Goal: Entertainment & Leisure: Consume media (video, audio)

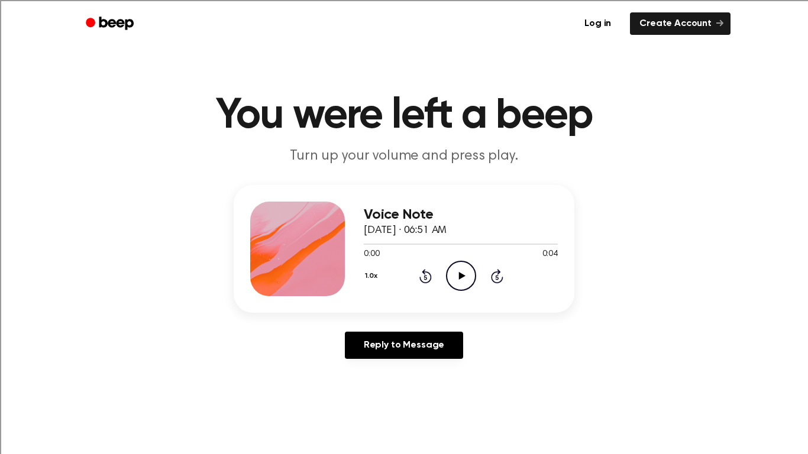
click at [459, 274] on icon at bounding box center [461, 276] width 7 height 8
click at [461, 276] on icon at bounding box center [461, 276] width 7 height 8
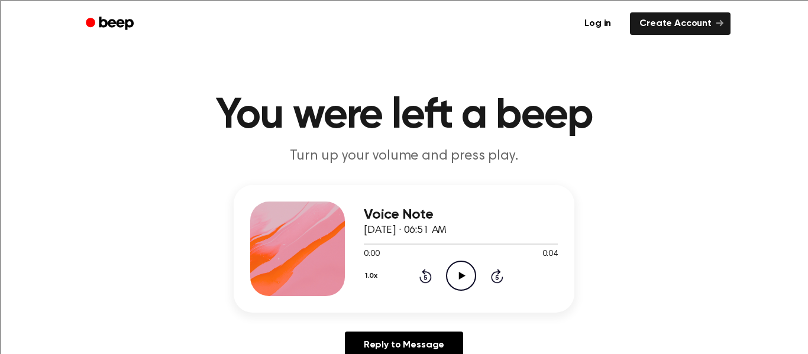
click at [452, 270] on icon "Play Audio" at bounding box center [461, 276] width 30 height 30
click at [454, 271] on icon "Play Audio" at bounding box center [461, 276] width 30 height 30
click at [459, 269] on icon "Play Audio" at bounding box center [461, 276] width 30 height 30
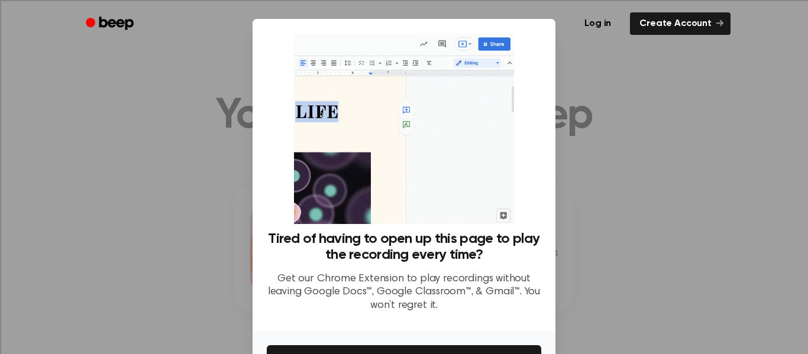
click at [647, 214] on div at bounding box center [404, 177] width 808 height 354
click at [544, 47] on div "Tired of having to open up this page to play the recording every time? Get our …" at bounding box center [404, 175] width 303 height 312
click at [572, 50] on div at bounding box center [404, 177] width 808 height 354
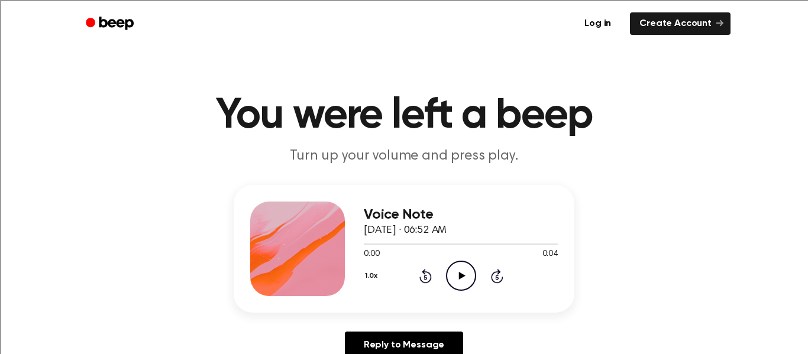
click at [457, 276] on icon "Play Audio" at bounding box center [461, 276] width 30 height 30
click at [458, 271] on icon "Play Audio" at bounding box center [461, 276] width 30 height 30
click at [464, 271] on icon "Play Audio" at bounding box center [461, 276] width 30 height 30
click at [458, 277] on icon at bounding box center [461, 276] width 7 height 8
click at [458, 277] on icon at bounding box center [460, 276] width 5 height 8
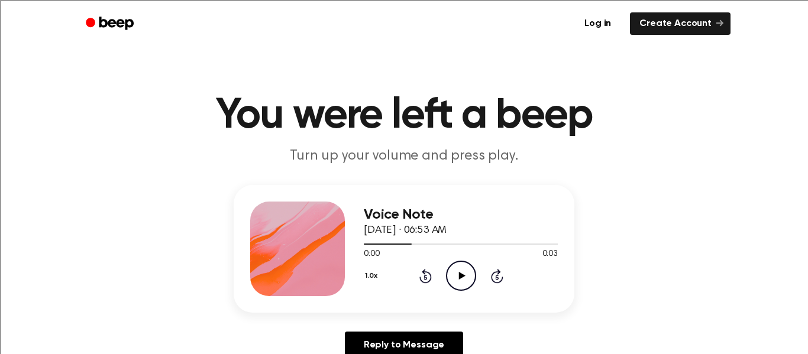
click at [459, 277] on icon at bounding box center [461, 276] width 7 height 8
click at [459, 287] on icon "Play Audio" at bounding box center [461, 276] width 30 height 30
click at [455, 278] on icon "Play Audio" at bounding box center [461, 276] width 30 height 30
click at [463, 276] on icon at bounding box center [461, 276] width 7 height 8
click at [461, 270] on icon "Play Audio" at bounding box center [461, 276] width 30 height 30
